Goal: Task Accomplishment & Management: Use online tool/utility

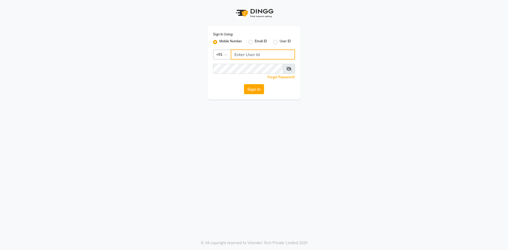
click at [249, 55] on input "Username" at bounding box center [263, 55] width 64 height 10
type input "9821990023"
click at [261, 92] on button "Sign In" at bounding box center [254, 89] width 20 height 10
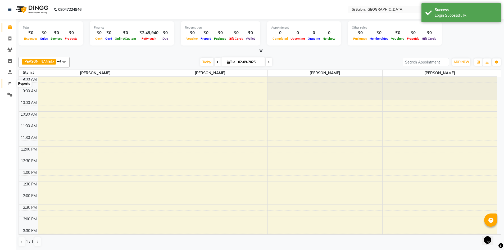
click at [10, 82] on icon at bounding box center [10, 84] width 4 height 4
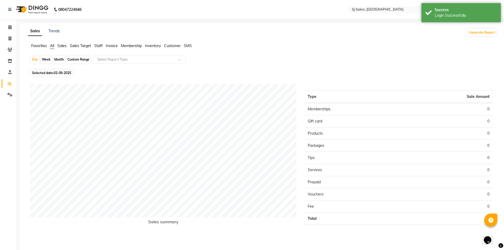
click at [62, 44] on span "Sales" at bounding box center [61, 45] width 9 height 5
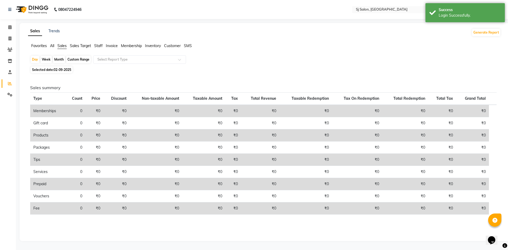
click at [58, 71] on span "02-09-2025" at bounding box center [62, 70] width 17 height 4
select select "9"
select select "2025"
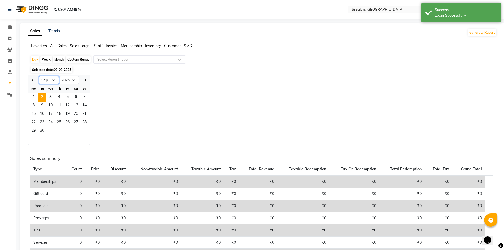
click at [52, 79] on select "Jan Feb Mar Apr May Jun Jul Aug Sep Oct Nov Dec" at bounding box center [49, 80] width 20 height 8
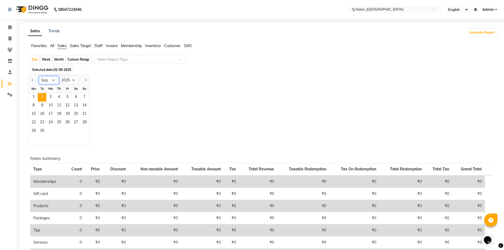
select select "8"
click at [39, 76] on select "Jan Feb Mar Apr May Jun Jul Aug Sep Oct Nov Dec" at bounding box center [49, 80] width 20 height 8
click at [69, 97] on span "1" at bounding box center [67, 97] width 8 height 8
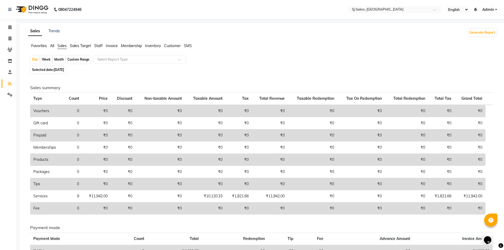
click at [56, 59] on div "Month" at bounding box center [59, 59] width 12 height 7
select select "8"
select select "2025"
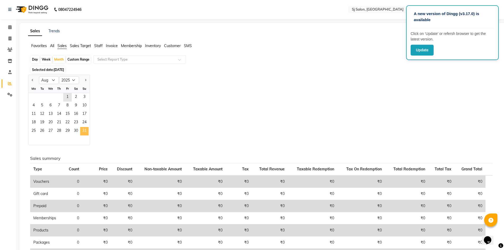
click at [85, 132] on span "31" at bounding box center [84, 131] width 8 height 8
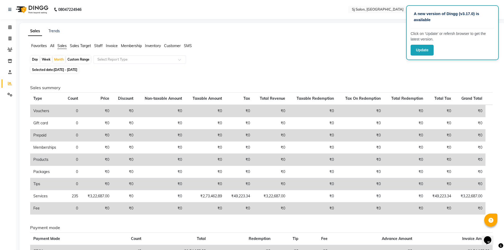
click at [347, 55] on app-reports "Favorites All Sales Sales Target Staff Invoice Membership Inventory Customer SM…" at bounding box center [263, 170] width 476 height 254
click at [428, 51] on button "Update" at bounding box center [422, 50] width 23 height 11
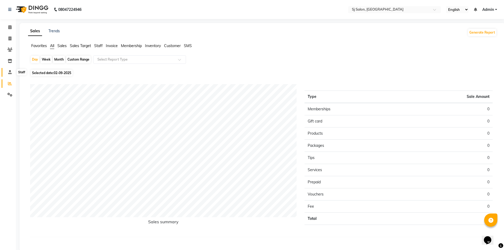
click at [10, 73] on icon at bounding box center [9, 72] width 3 height 4
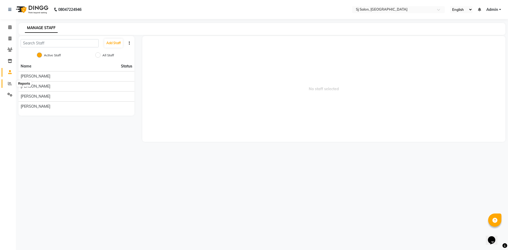
click at [8, 85] on icon at bounding box center [10, 84] width 4 height 4
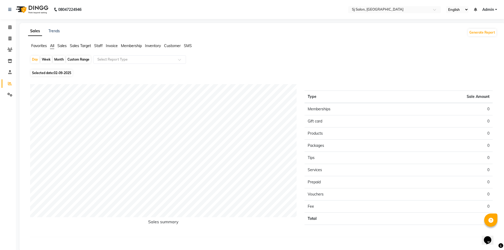
click at [100, 44] on span "Staff" at bounding box center [98, 45] width 8 height 5
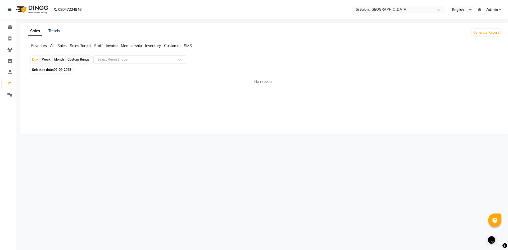
click at [56, 58] on div "Month" at bounding box center [59, 59] width 12 height 7
select select "9"
select select "2025"
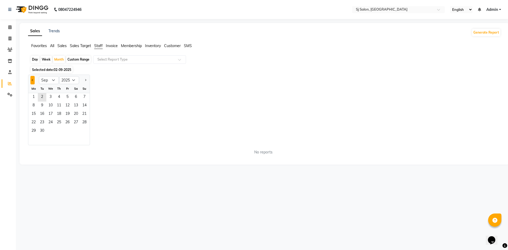
click at [32, 79] on button "Previous month" at bounding box center [32, 80] width 4 height 8
select select "8"
click at [66, 96] on span "1" at bounding box center [67, 97] width 8 height 8
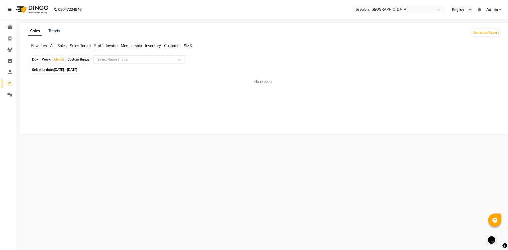
click at [127, 56] on div "Select Report Type" at bounding box center [139, 59] width 93 height 8
click at [122, 66] on div "Staff summary" at bounding box center [140, 69] width 92 height 11
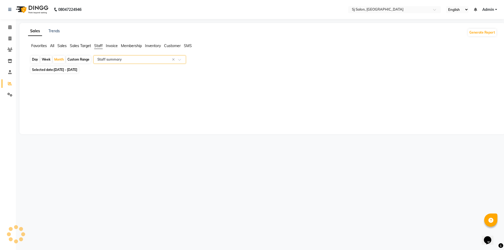
select select "pdf"
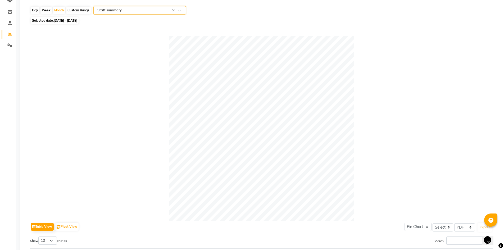
scroll to position [28, 0]
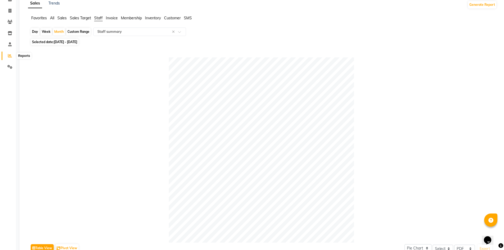
click at [7, 56] on span at bounding box center [9, 56] width 9 height 6
click at [11, 56] on icon at bounding box center [10, 56] width 4 height 4
